Goal: Information Seeking & Learning: Learn about a topic

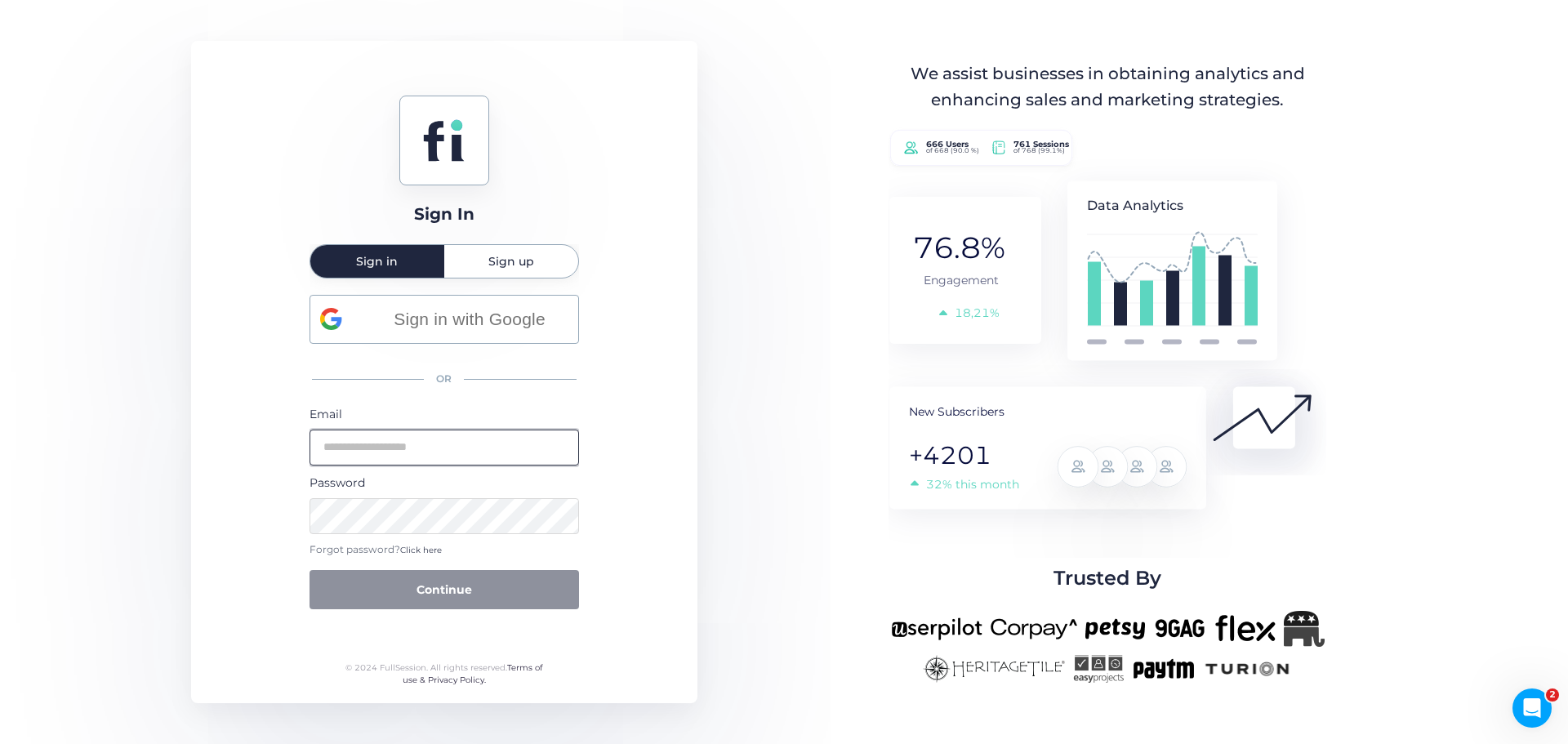
type input "**********"
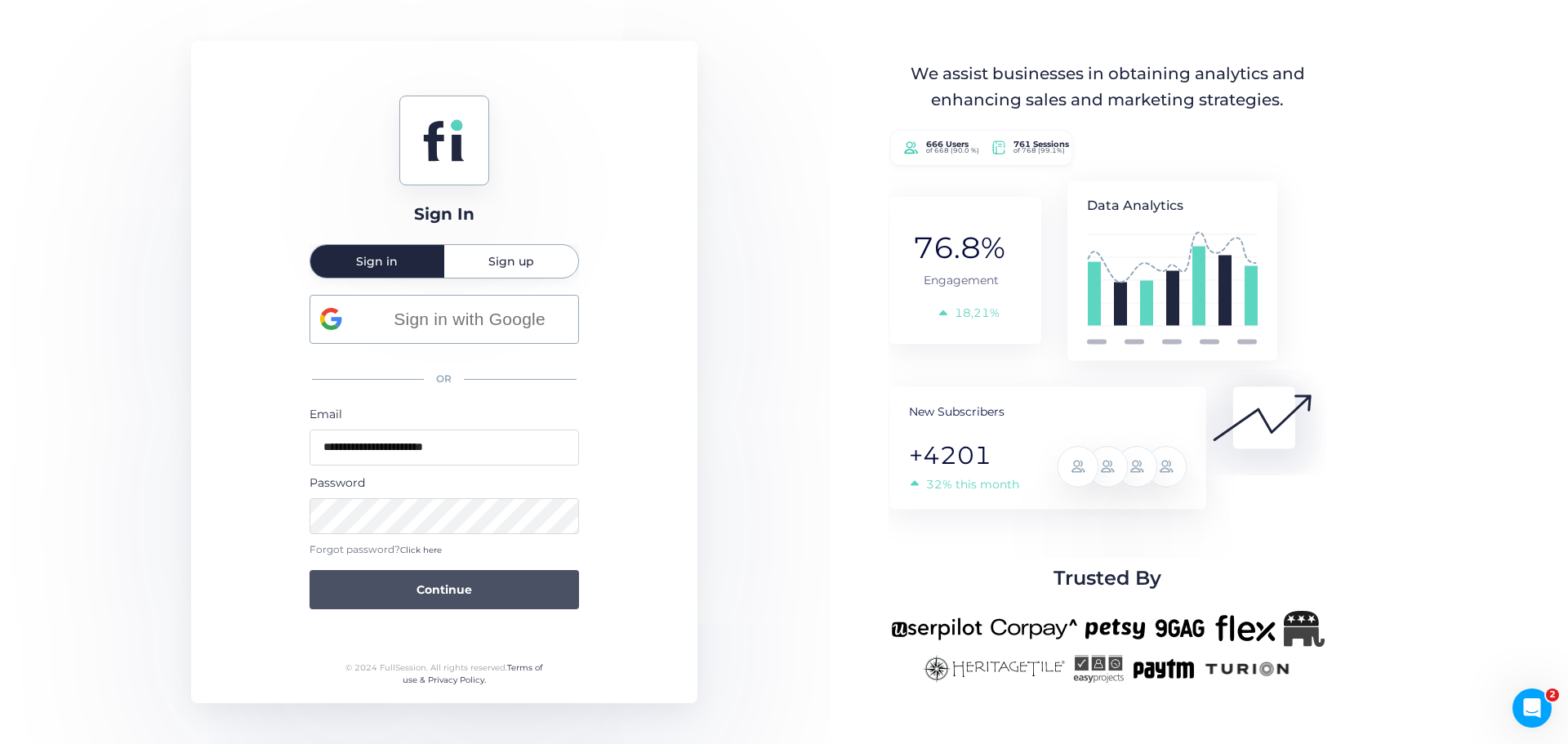
click at [442, 589] on button "Continue" at bounding box center [444, 589] width 270 height 39
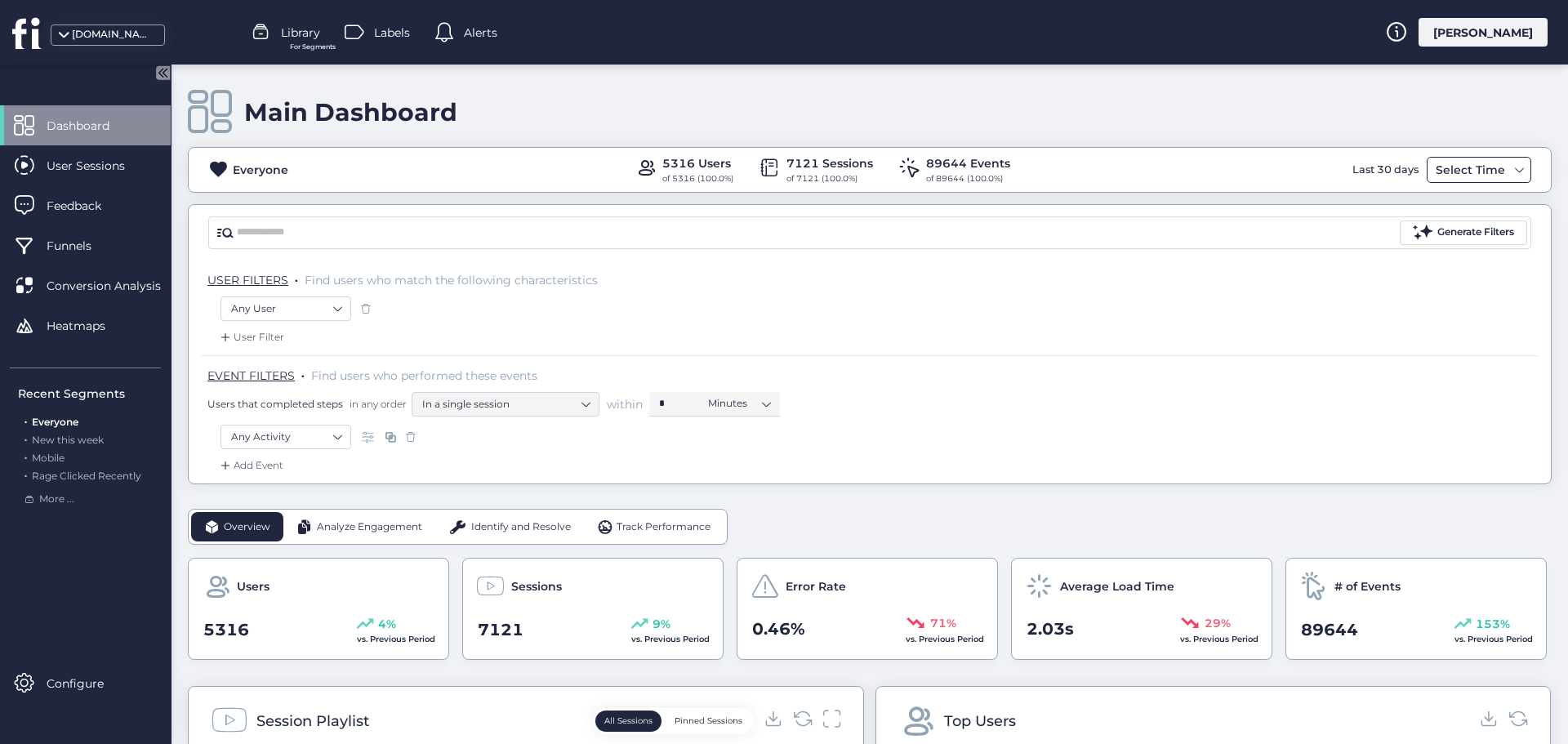
click at [1465, 163] on div "Select Time" at bounding box center [1470, 170] width 78 height 20
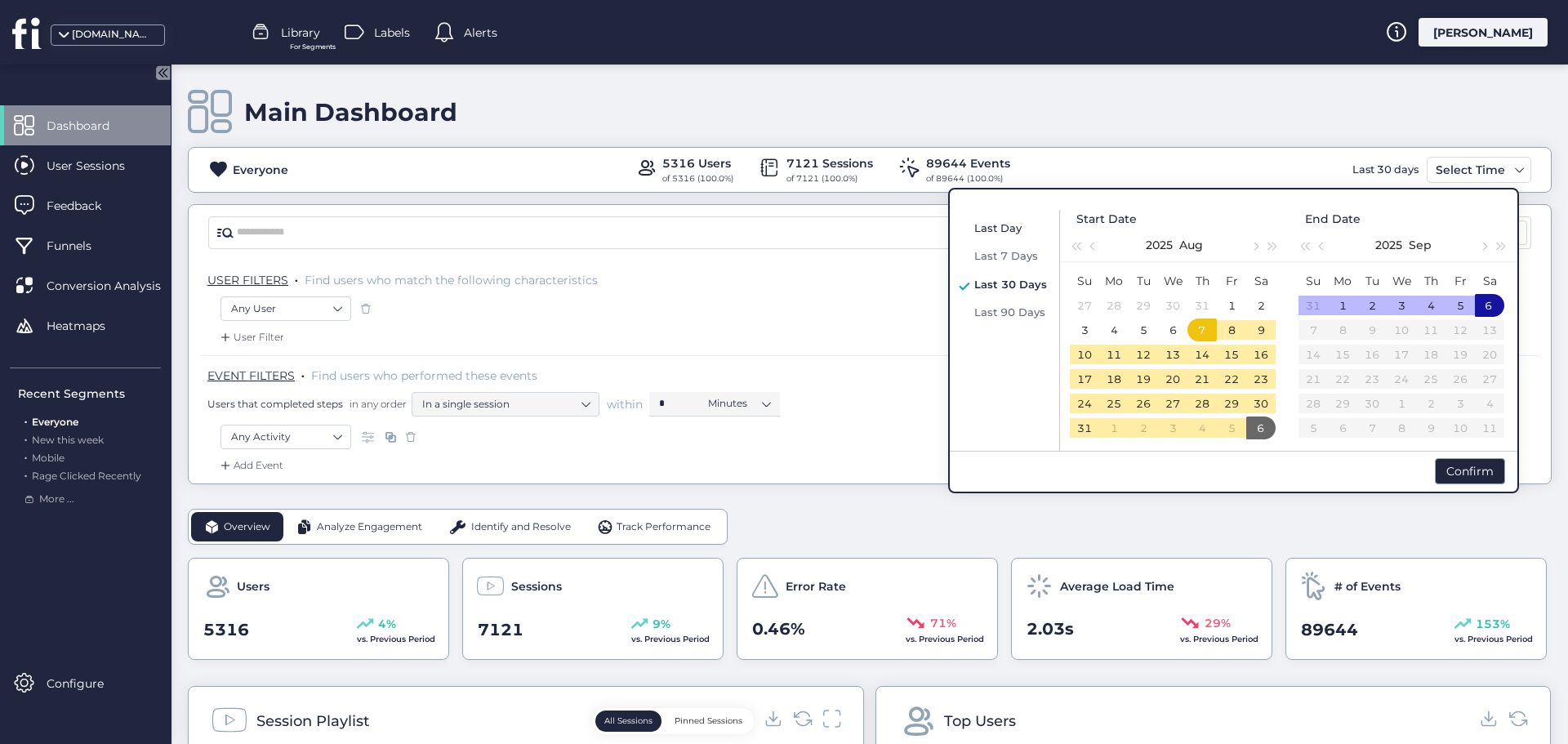
click at [1006, 232] on span "Last Day" at bounding box center [997, 228] width 47 height 13
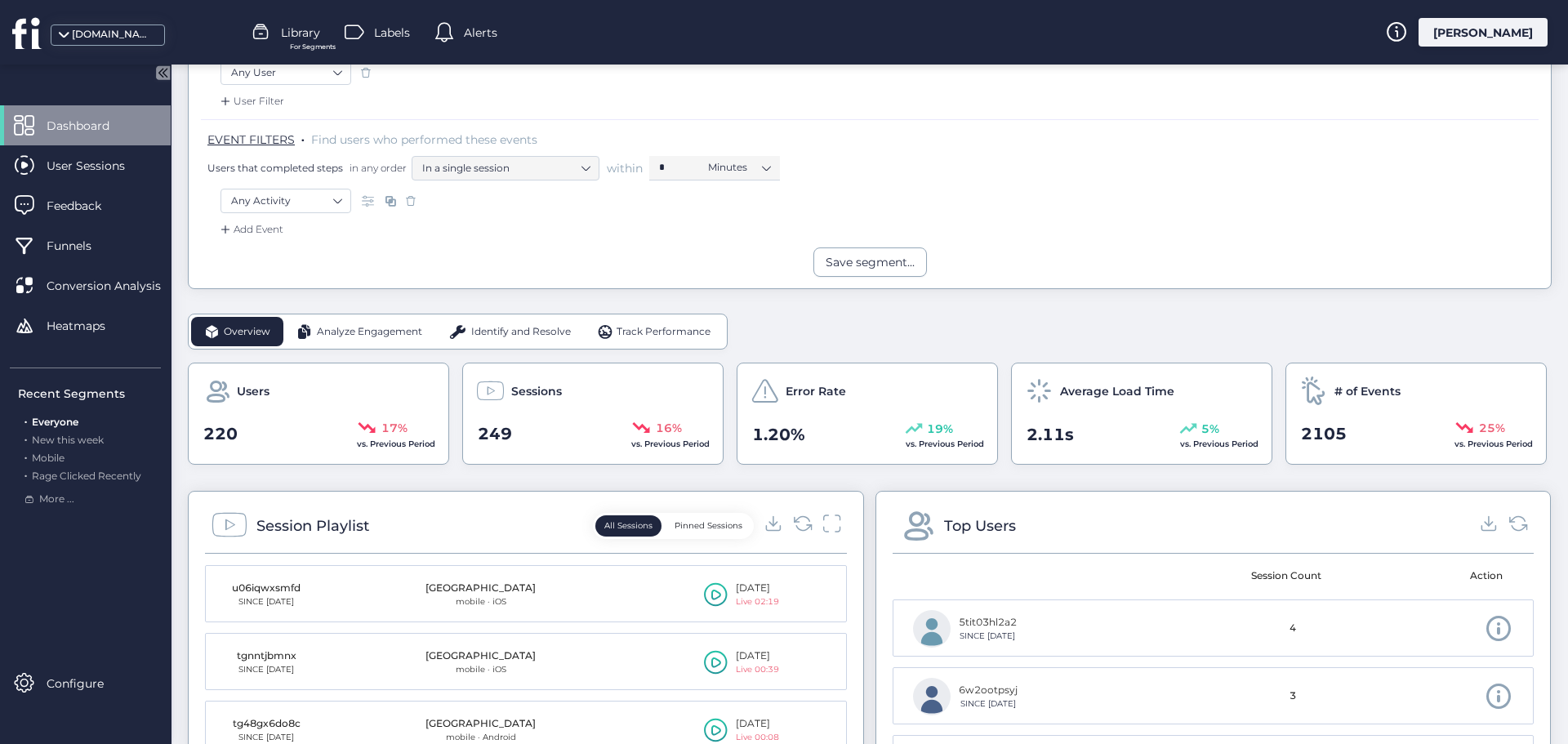
scroll to position [245, 0]
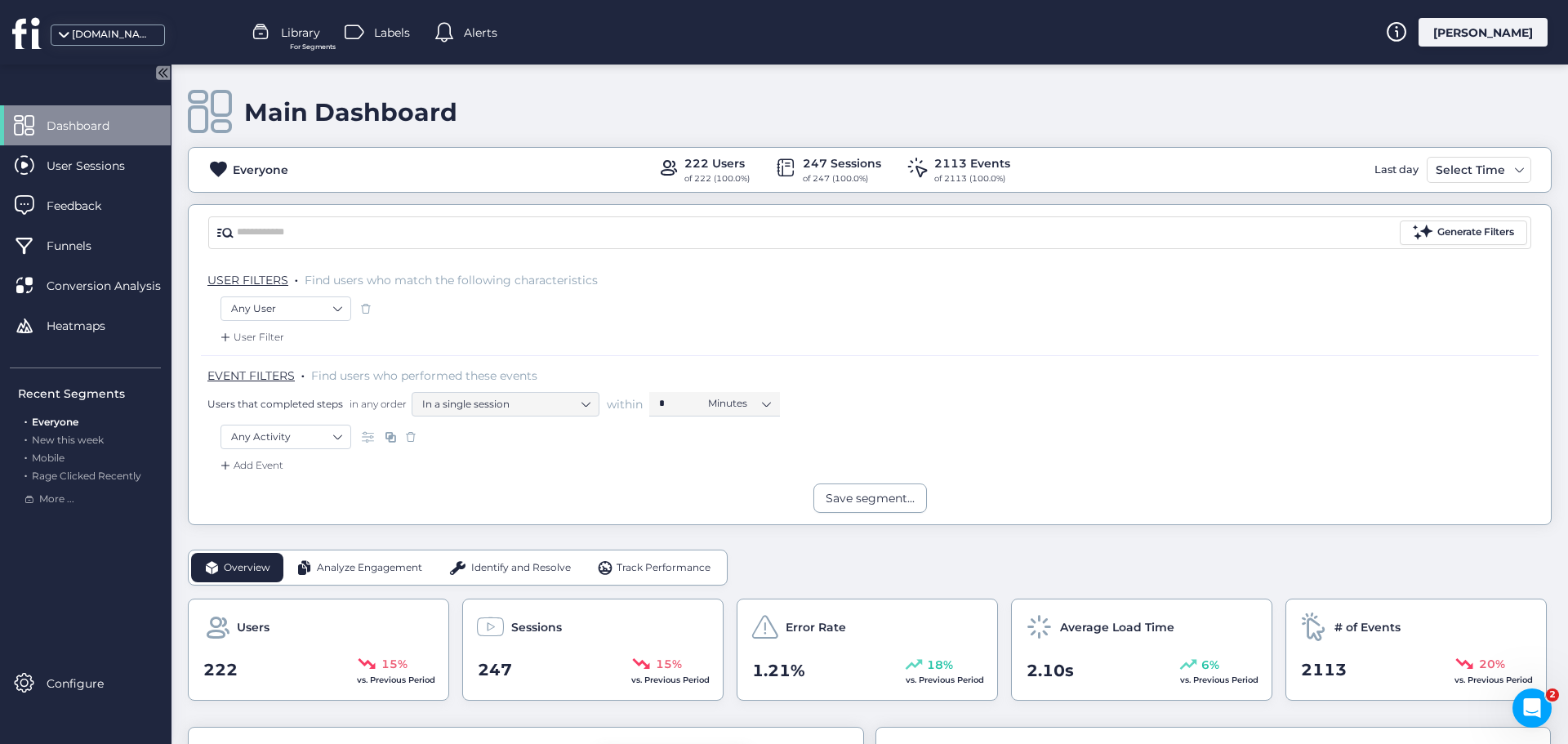
scroll to position [82, 0]
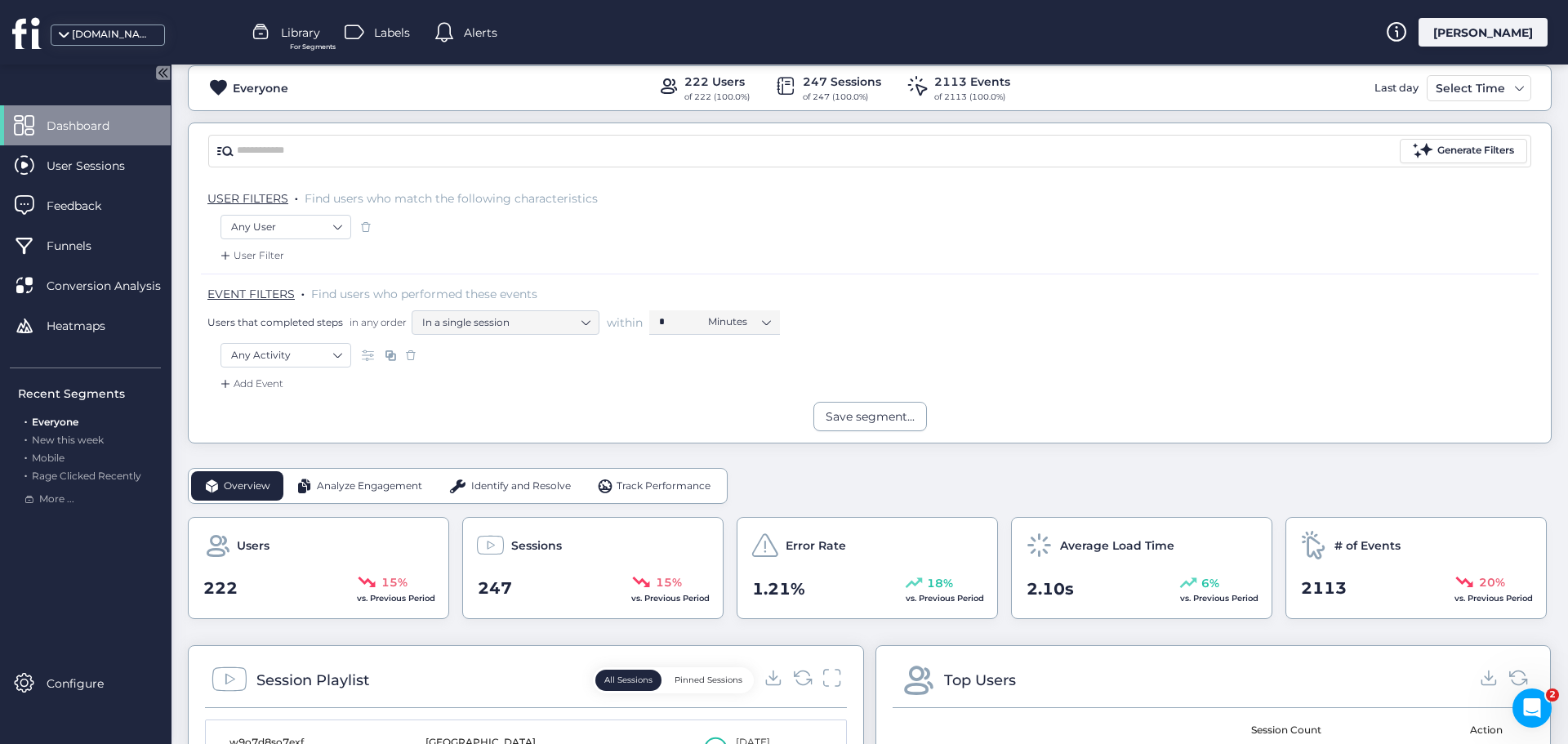
click at [347, 489] on span "Analyze Engagement" at bounding box center [369, 486] width 105 height 16
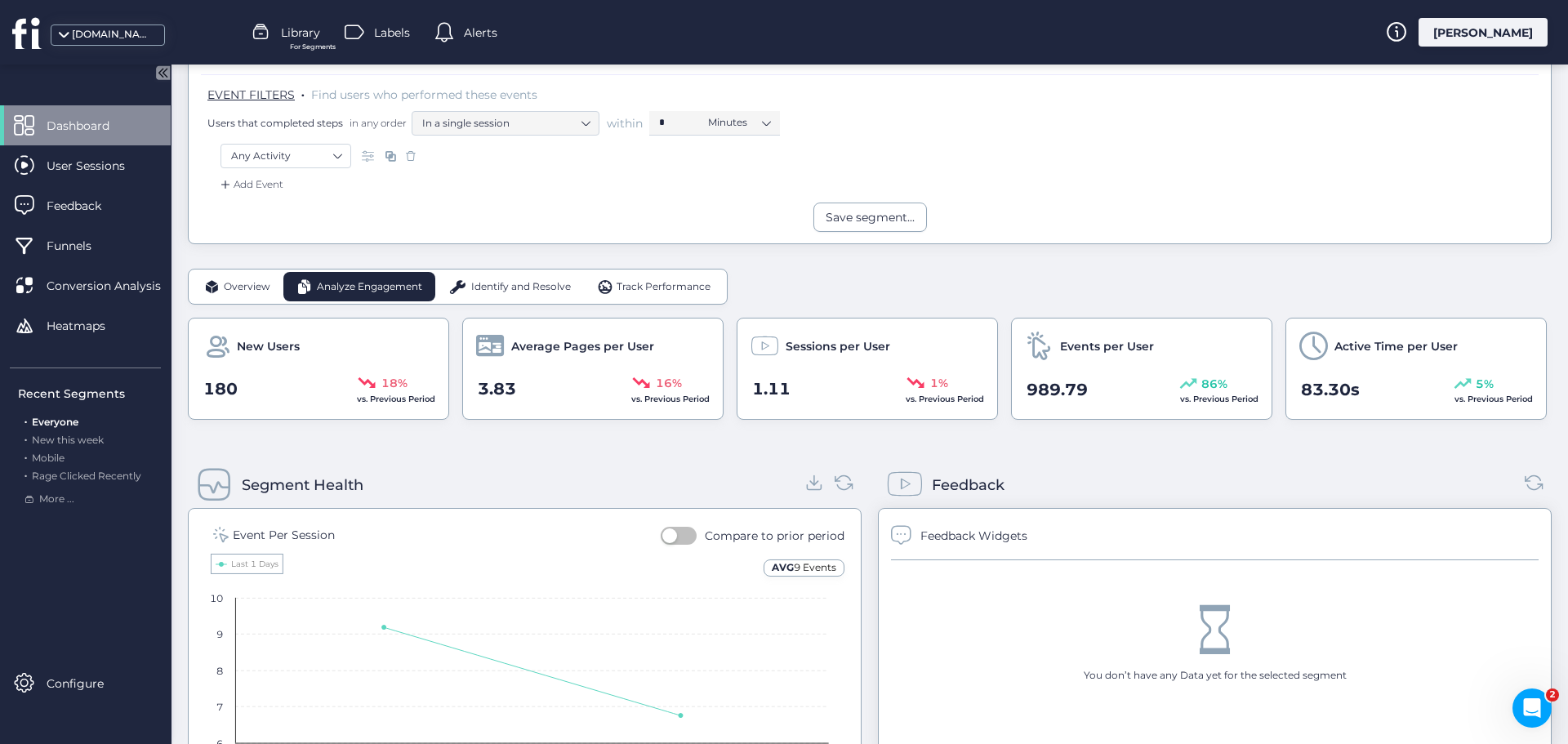
scroll to position [245, 0]
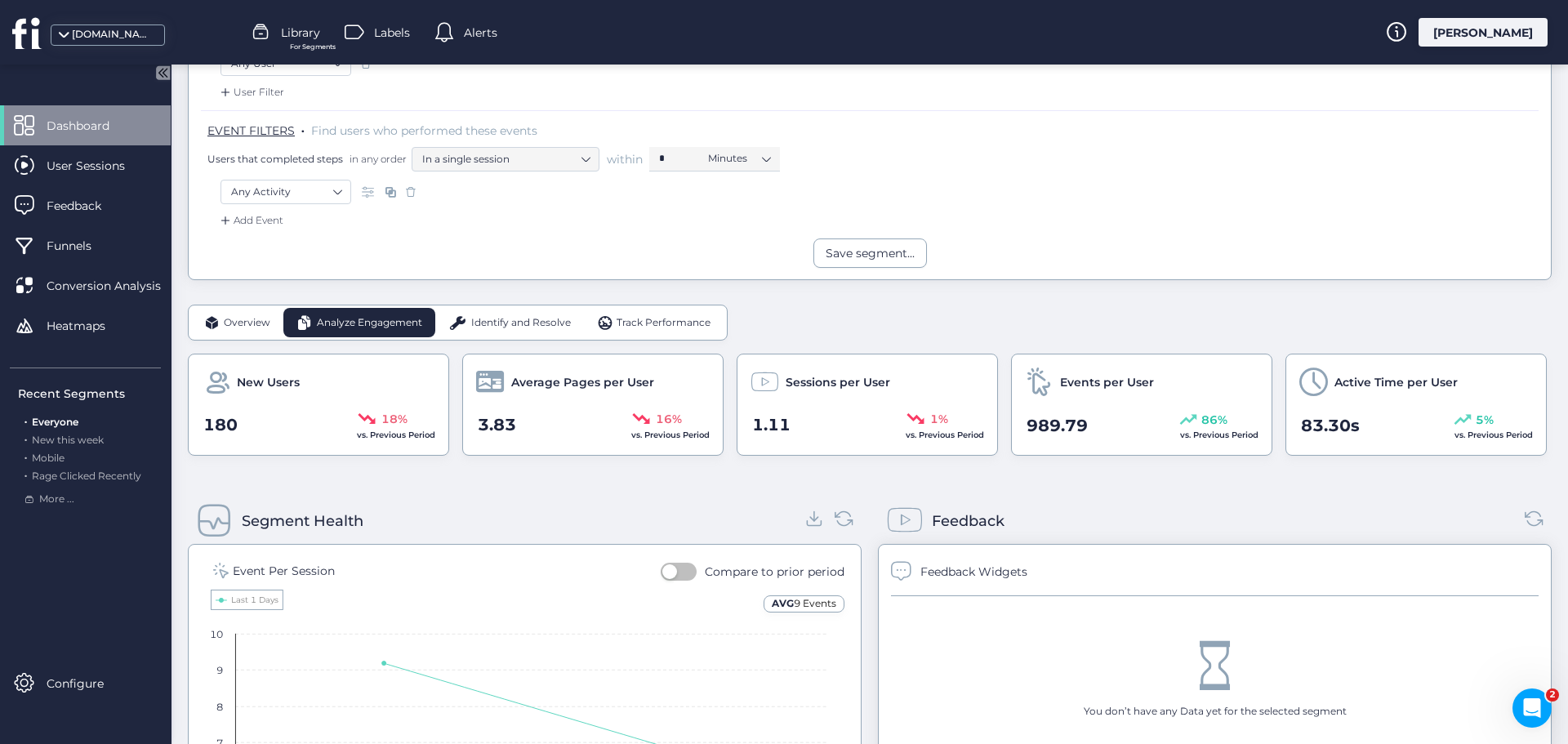
click at [495, 319] on span "Identify and Resolve" at bounding box center [521, 322] width 99 height 16
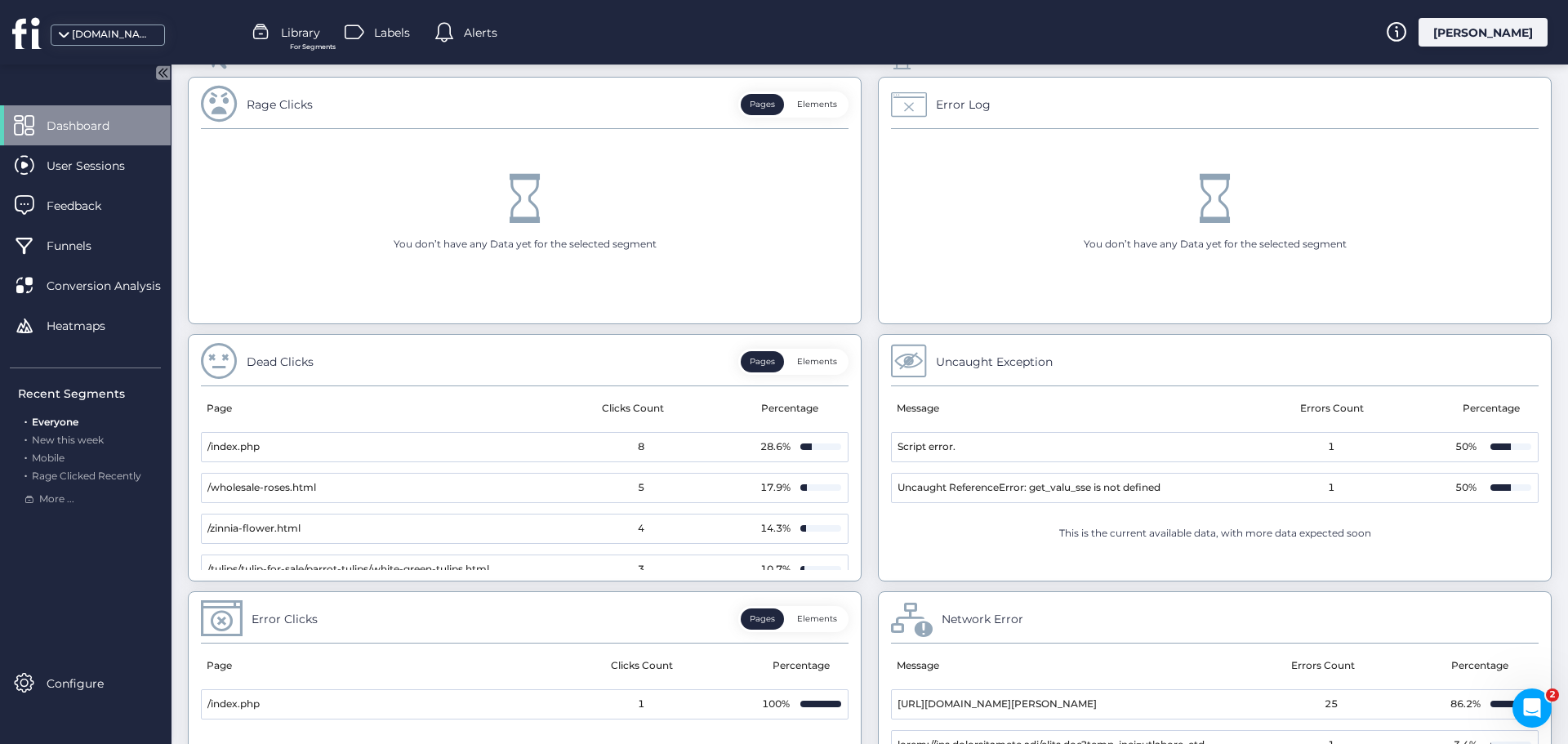
scroll to position [537, 0]
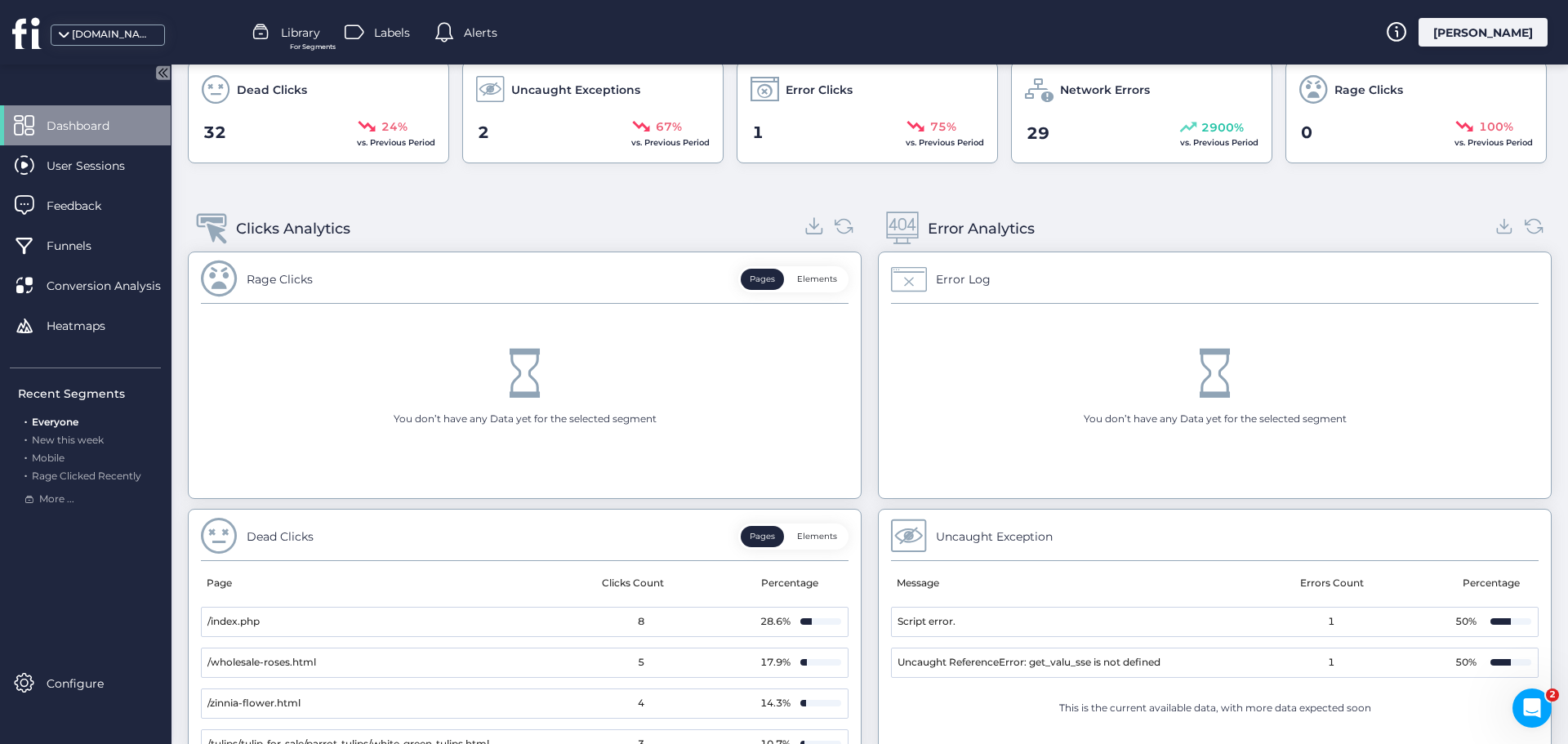
click at [812, 230] on icon at bounding box center [815, 226] width 22 height 22
click at [1494, 222] on icon at bounding box center [1504, 226] width 22 height 22
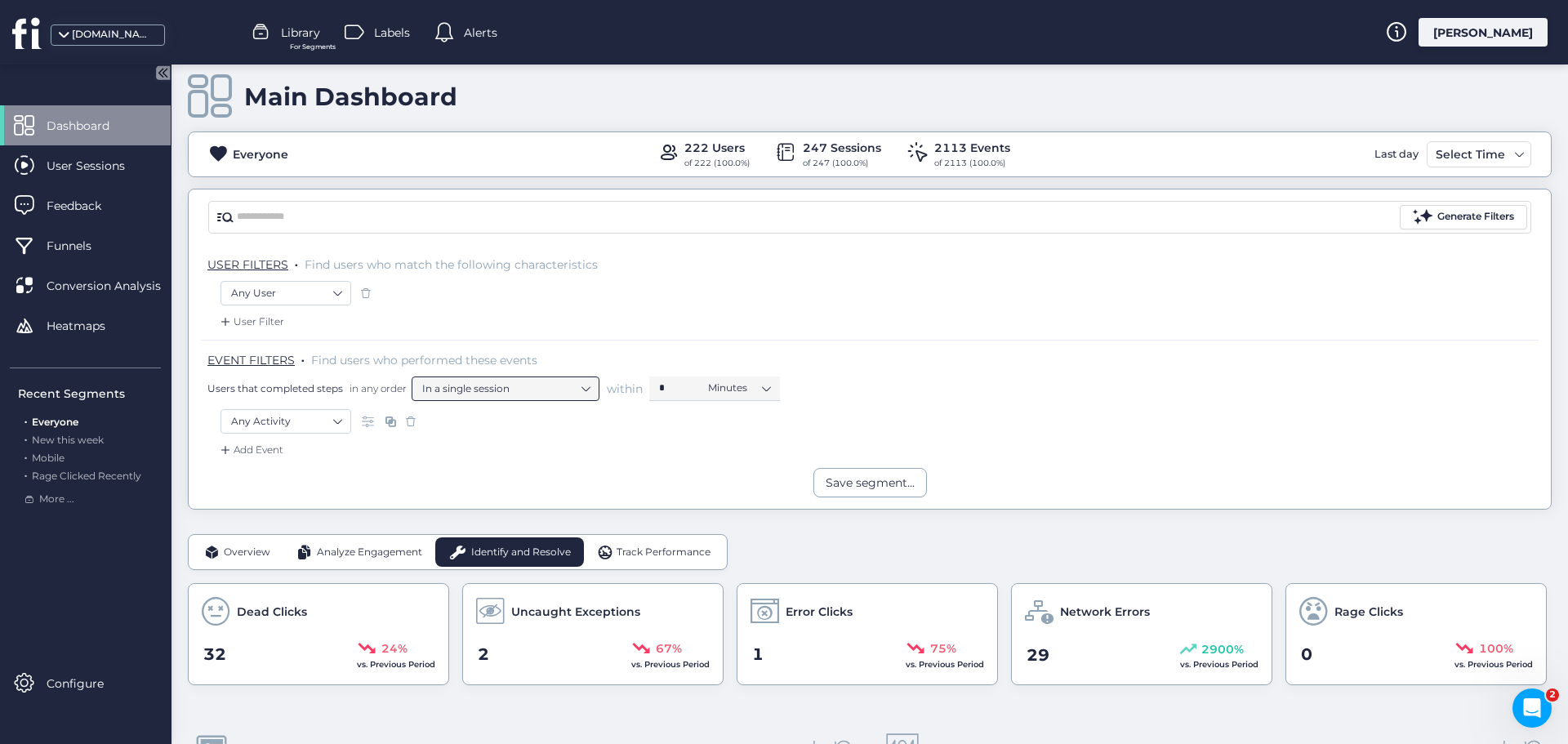
scroll to position [0, 0]
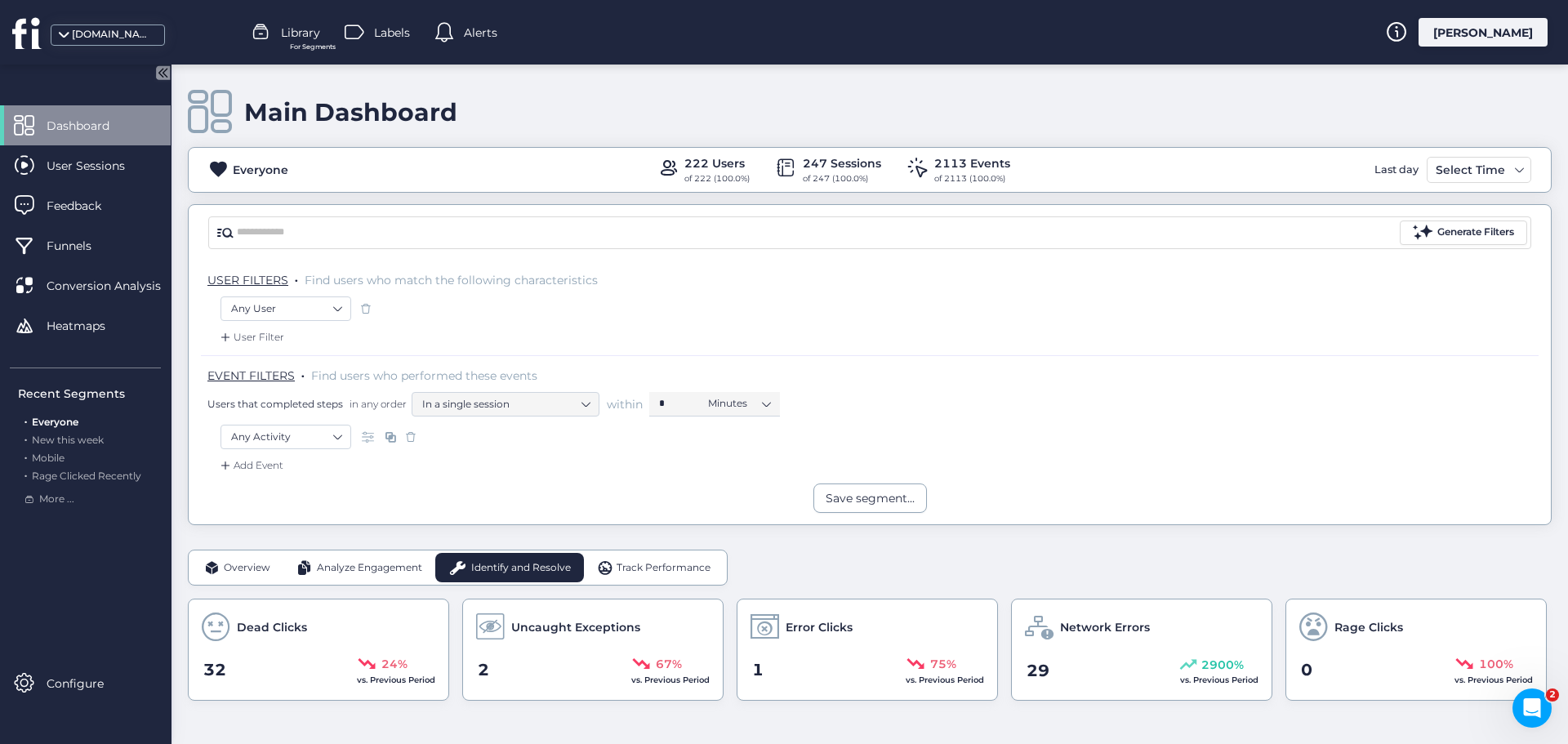
click at [639, 564] on span "Track Performance" at bounding box center [664, 567] width 94 height 16
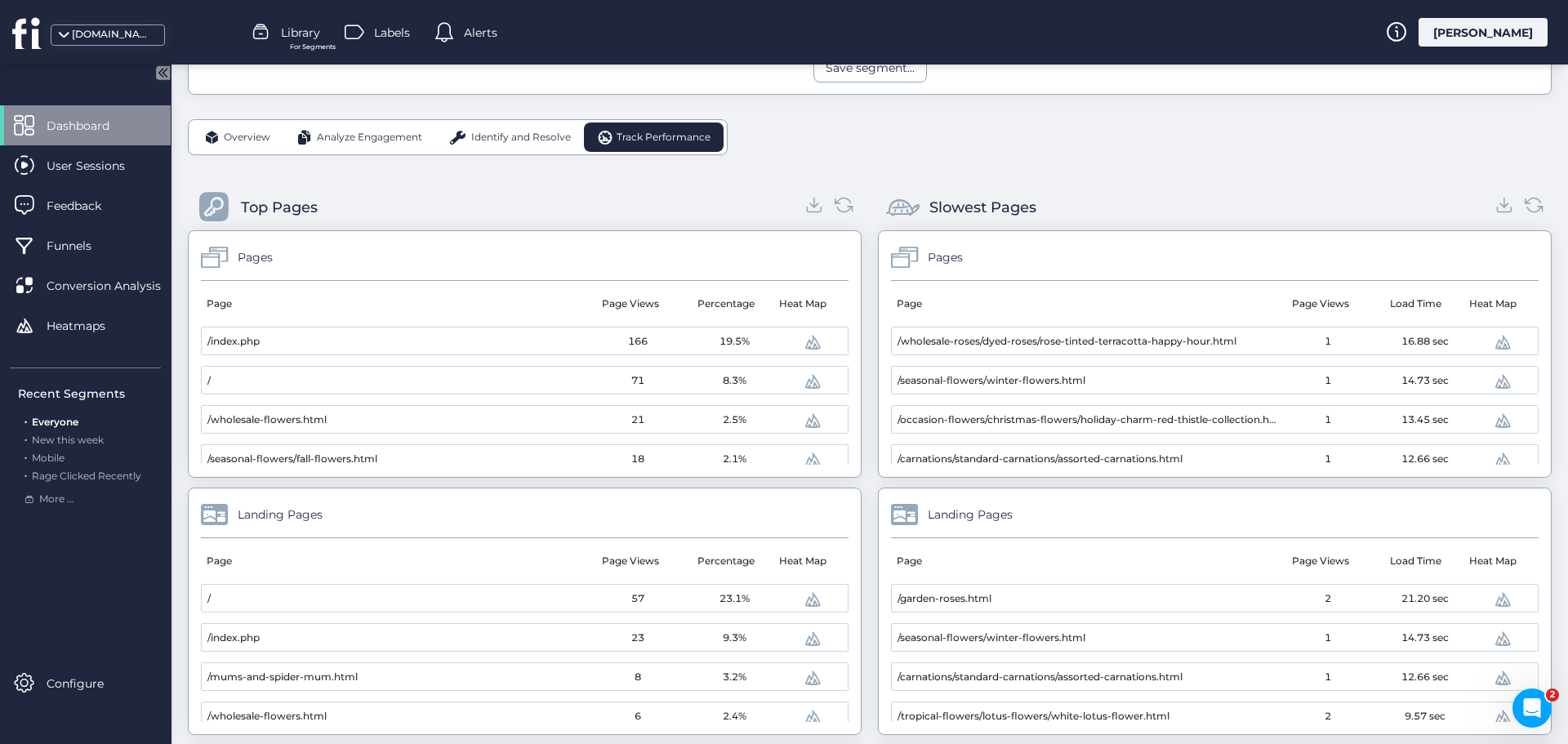
scroll to position [489, 0]
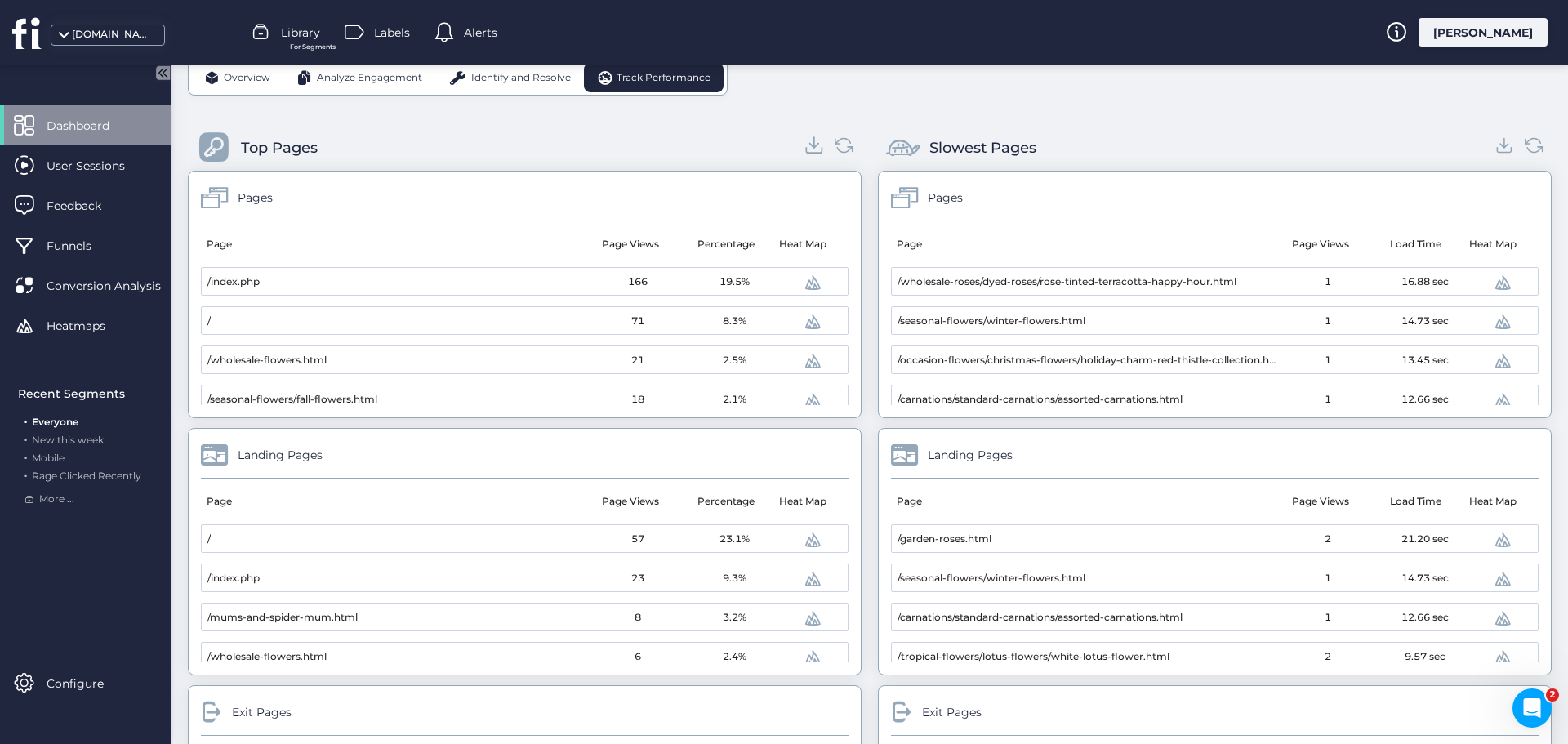
click at [813, 151] on icon at bounding box center [815, 145] width 22 height 22
click at [1494, 145] on icon at bounding box center [1504, 145] width 22 height 22
